Goal: Information Seeking & Learning: Learn about a topic

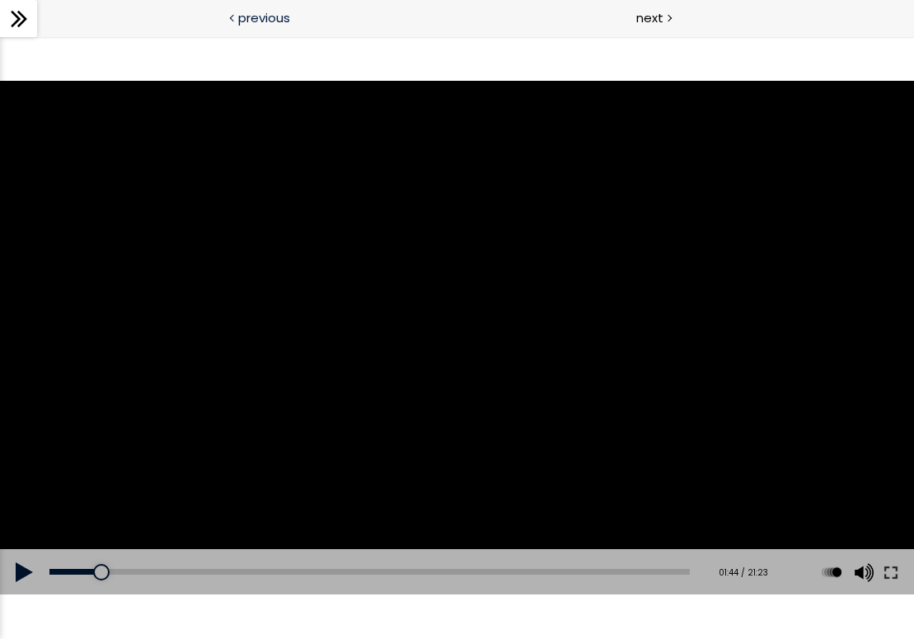
click at [265, 21] on span "previous" at bounding box center [264, 17] width 52 height 19
click at [645, 28] on div "next" at bounding box center [685, 18] width 457 height 37
click at [657, 16] on span "next" at bounding box center [649, 17] width 27 height 19
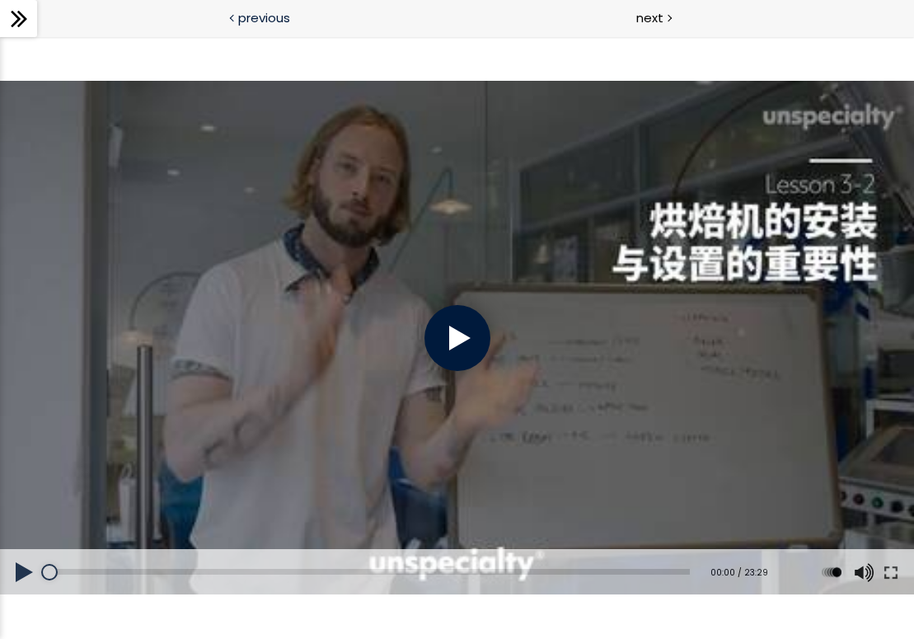
click at [274, 21] on span "previous" at bounding box center [264, 17] width 52 height 19
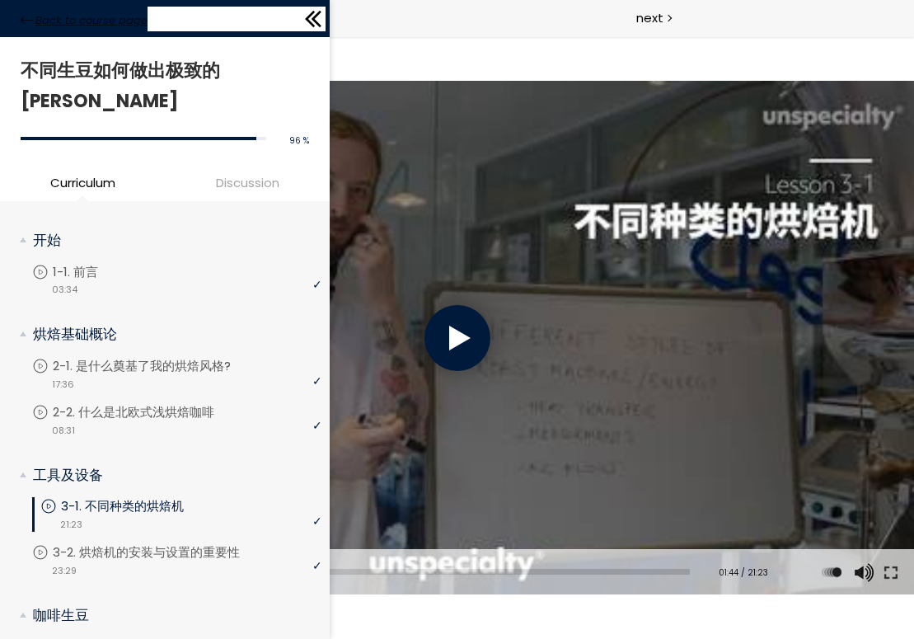
click at [25, 14] on icon at bounding box center [27, 20] width 12 height 12
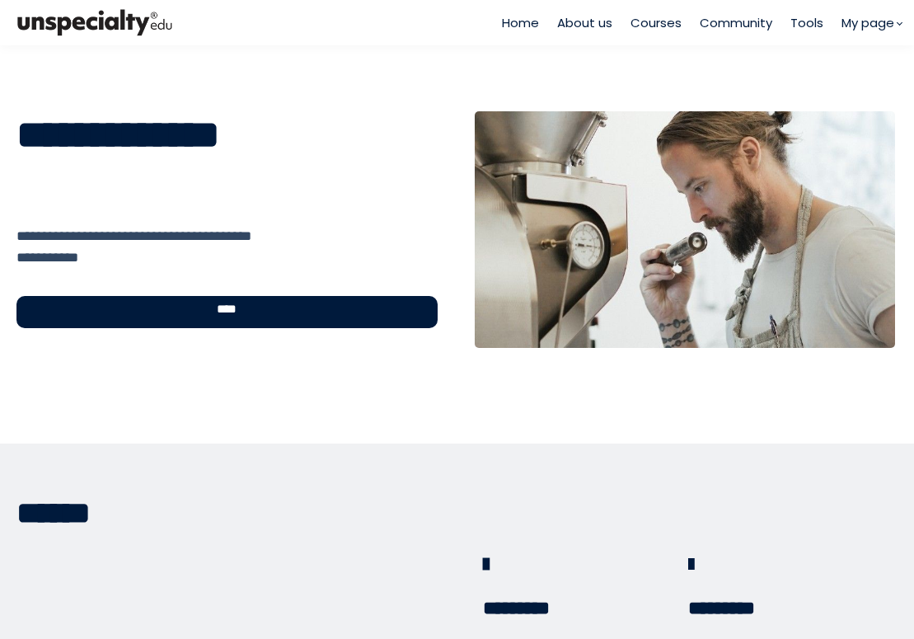
click at [202, 319] on span "****" at bounding box center [226, 312] width 49 height 19
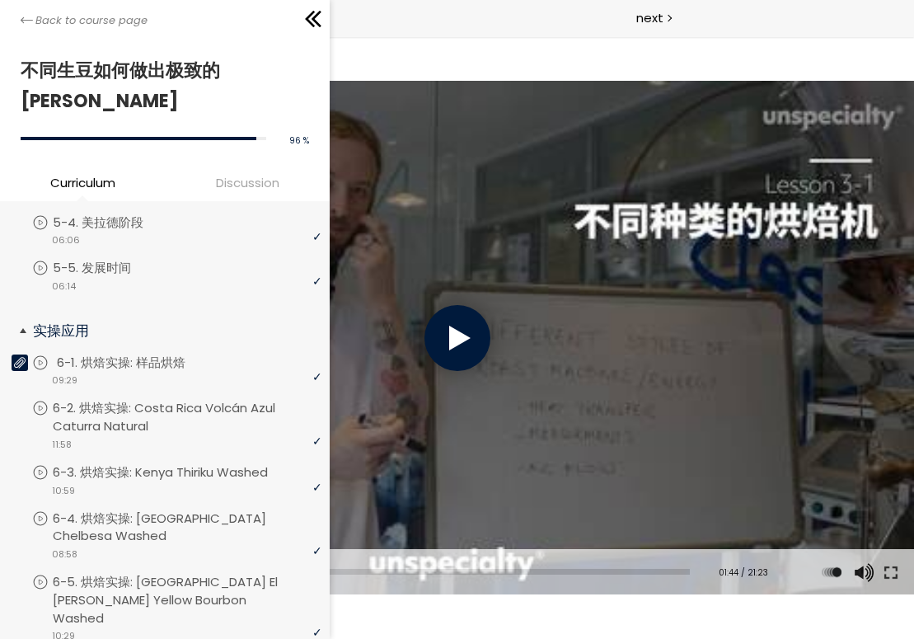
scroll to position [749, 0]
click at [135, 462] on p "6-3. 烘焙实操: Kenya Thiriku Washed" at bounding box center [181, 471] width 248 height 18
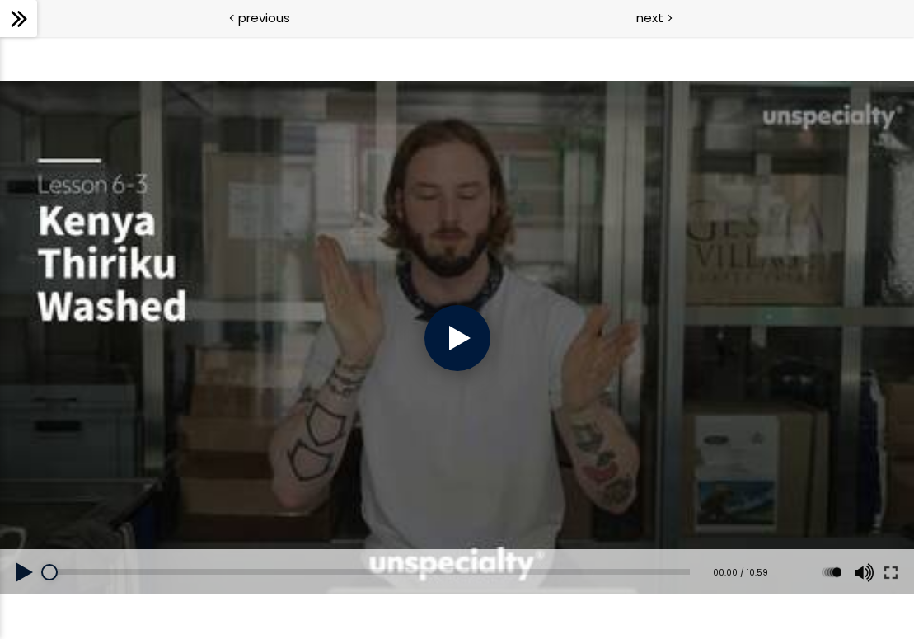
click at [465, 328] on div at bounding box center [458, 338] width 66 height 66
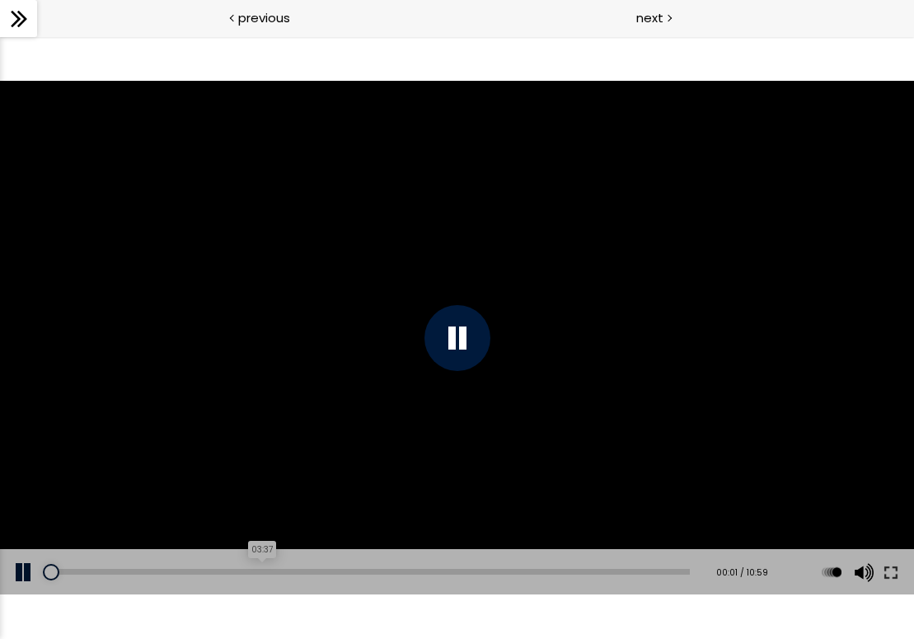
click at [263, 572] on div "03:37" at bounding box center [369, 572] width 640 height 6
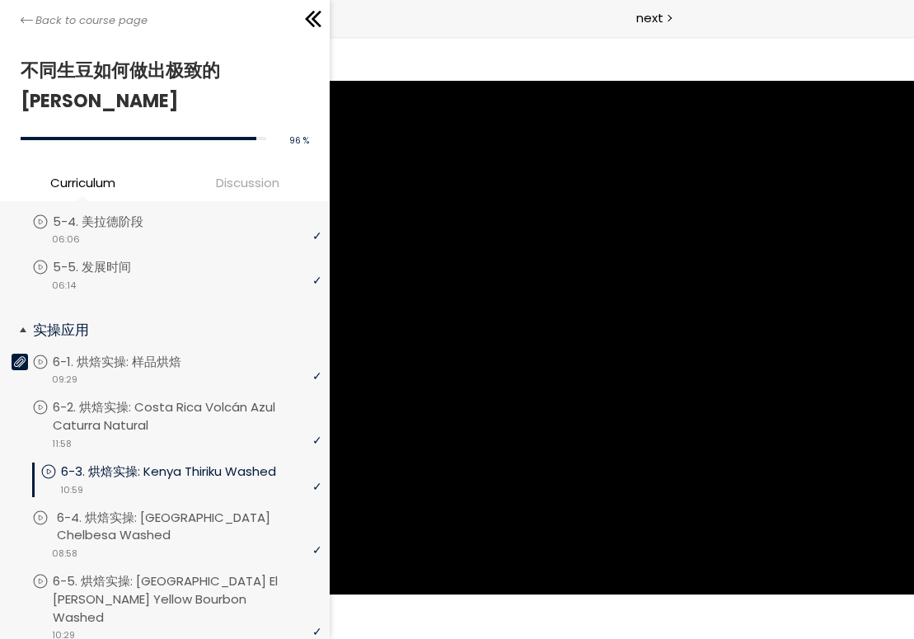
click at [148, 509] on p "6-4. 烘焙实操: [GEOGRAPHIC_DATA] Chelbesa Washed" at bounding box center [191, 527] width 269 height 36
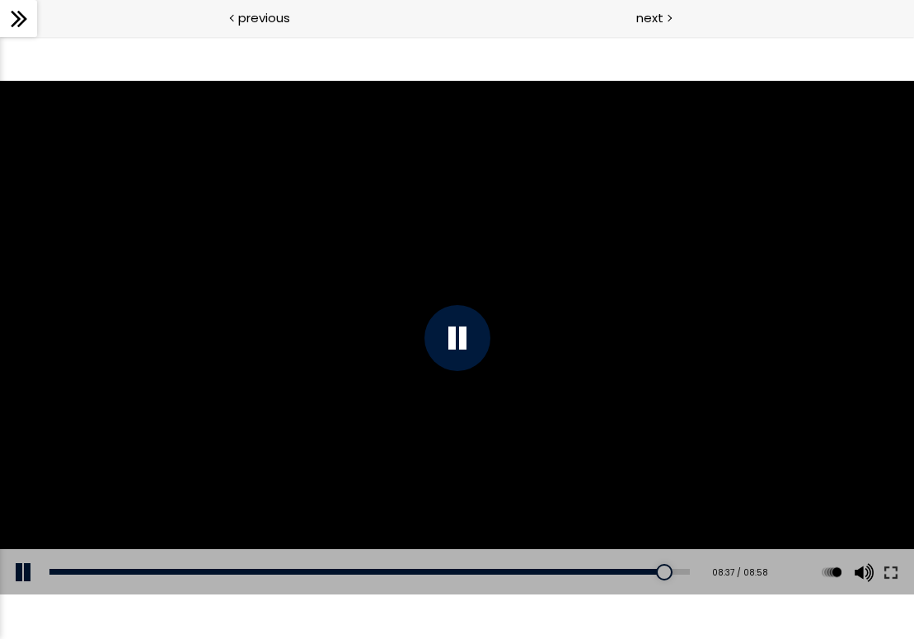
click at [467, 348] on div at bounding box center [458, 338] width 66 height 66
click at [487, 574] on div "06:04" at bounding box center [369, 572] width 640 height 6
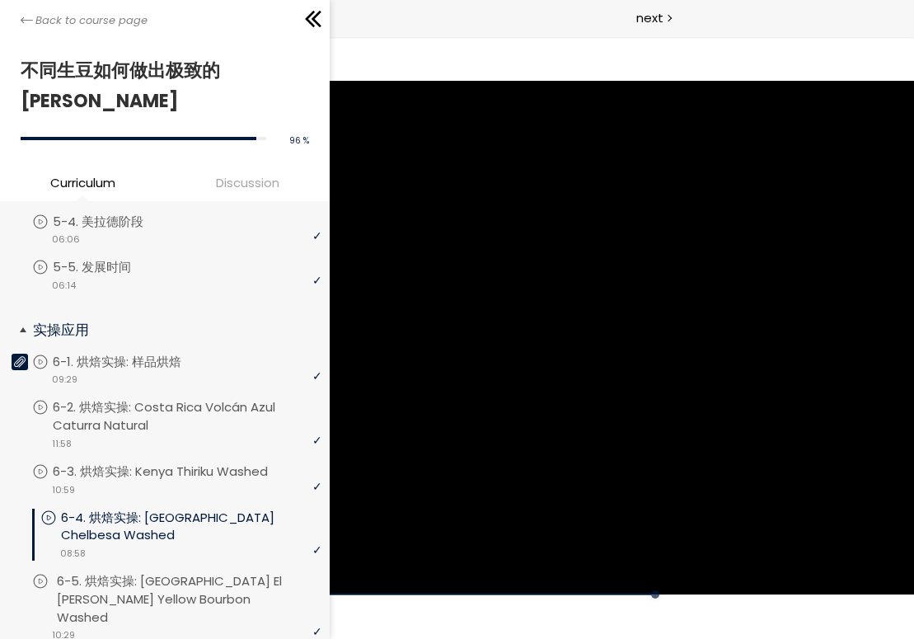
click at [156, 572] on p "6-5. 烘焙实操: [GEOGRAPHIC_DATA] El Socorro Yellow Bourbon Washed" at bounding box center [191, 599] width 269 height 54
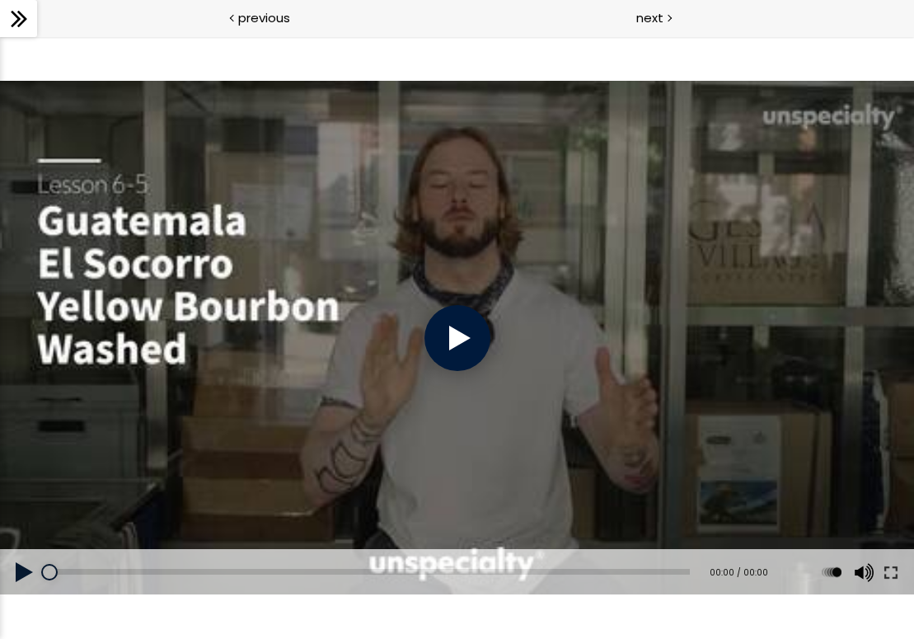
click at [463, 338] on div at bounding box center [458, 338] width 66 height 66
click at [450, 343] on div at bounding box center [458, 338] width 66 height 66
click at [448, 347] on div at bounding box center [458, 338] width 66 height 66
click at [459, 331] on div at bounding box center [458, 338] width 66 height 66
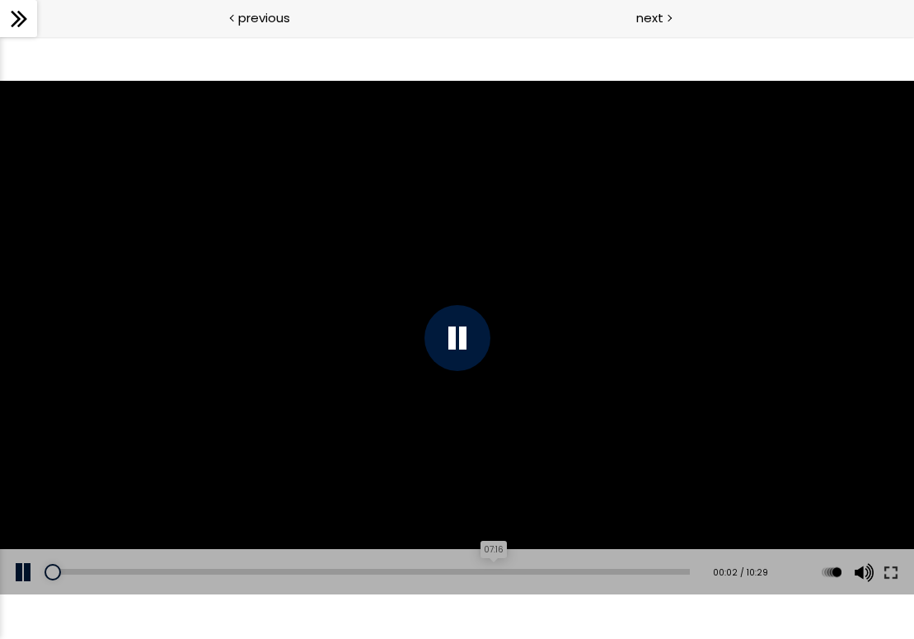
click at [498, 569] on div "07:16" at bounding box center [369, 572] width 640 height 6
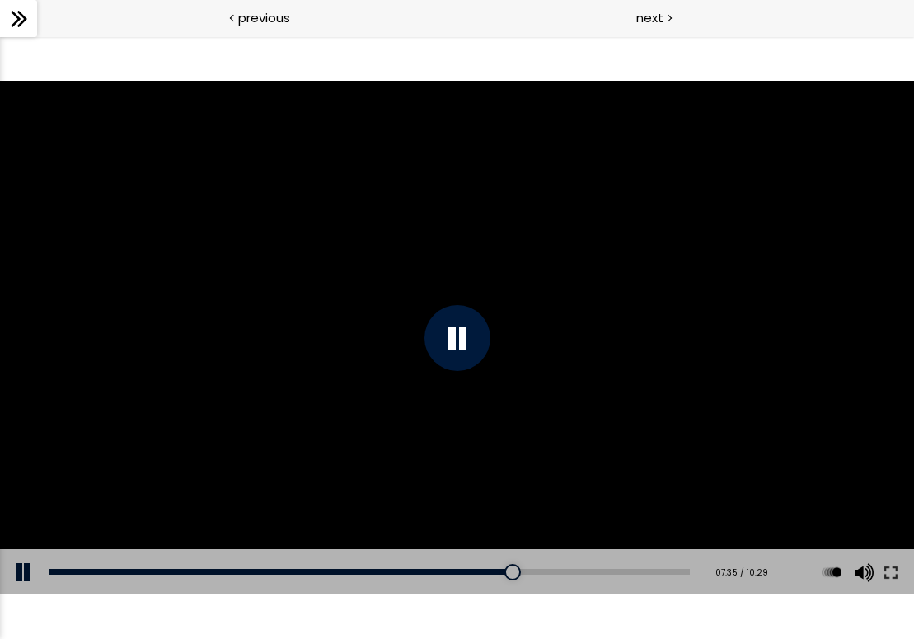
click at [548, 561] on div "Add chapter 08:09" at bounding box center [369, 572] width 640 height 46
click at [544, 570] on div "08:01" at bounding box center [369, 572] width 640 height 6
click at [482, 574] on div "07:01" at bounding box center [369, 572] width 640 height 6
click at [466, 337] on div at bounding box center [458, 338] width 66 height 66
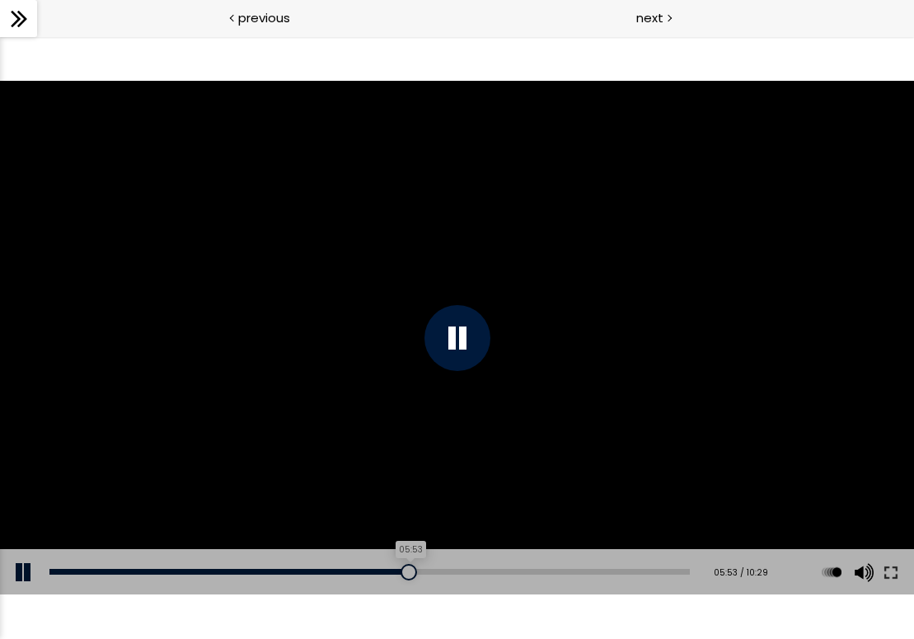
click at [412, 572] on div "05:53" at bounding box center [369, 572] width 640 height 6
click at [368, 573] on div "05:13" at bounding box center [369, 572] width 640 height 6
click at [309, 574] on div "04:12" at bounding box center [369, 572] width 640 height 6
click at [521, 570] on div "07:39" at bounding box center [369, 572] width 640 height 6
click at [588, 565] on div "Add chapter 07:39" at bounding box center [369, 572] width 640 height 46
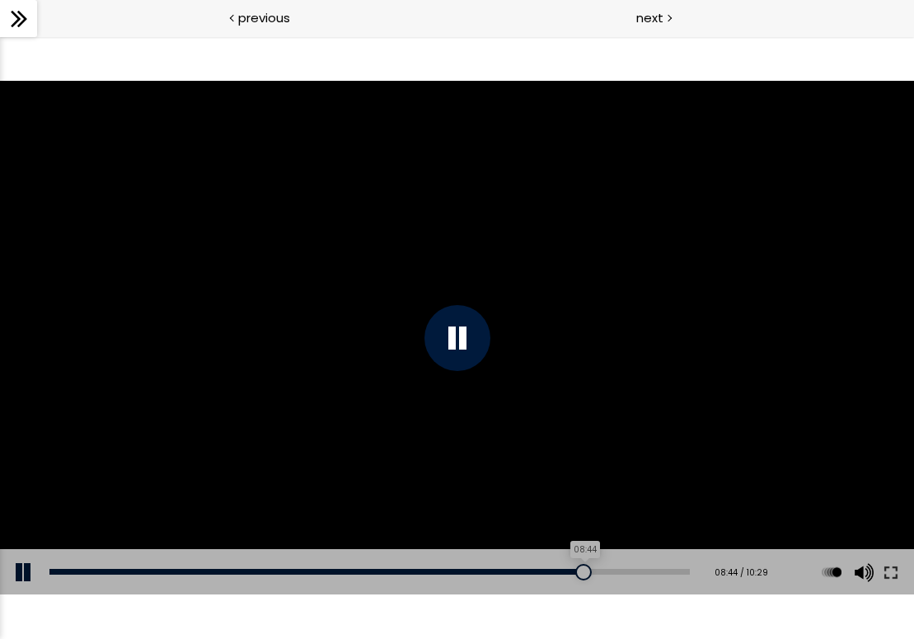
click at [589, 570] on div "08:44" at bounding box center [369, 572] width 640 height 6
click at [464, 345] on div at bounding box center [458, 338] width 66 height 66
